Goal: Go to known website: Access a specific website the user already knows

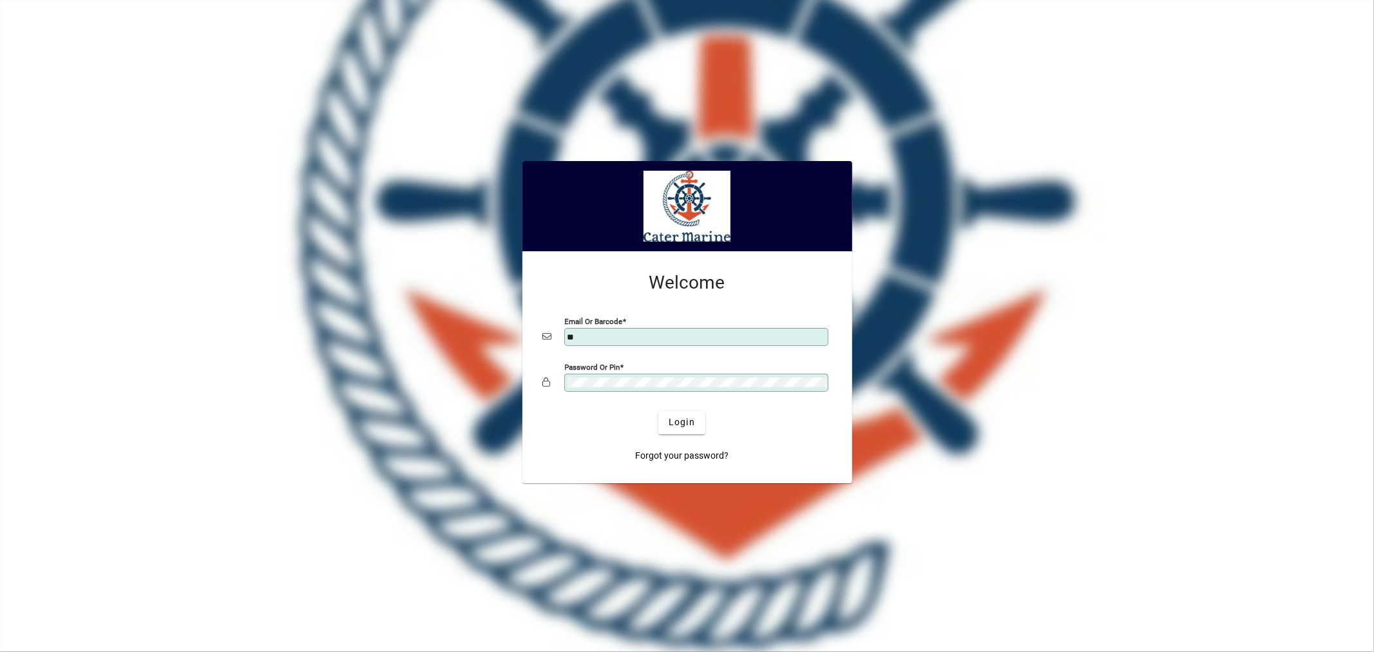
type input "**********"
click at [658, 411] on button "Login" at bounding box center [681, 422] width 47 height 23
